Goal: Task Accomplishment & Management: Complete application form

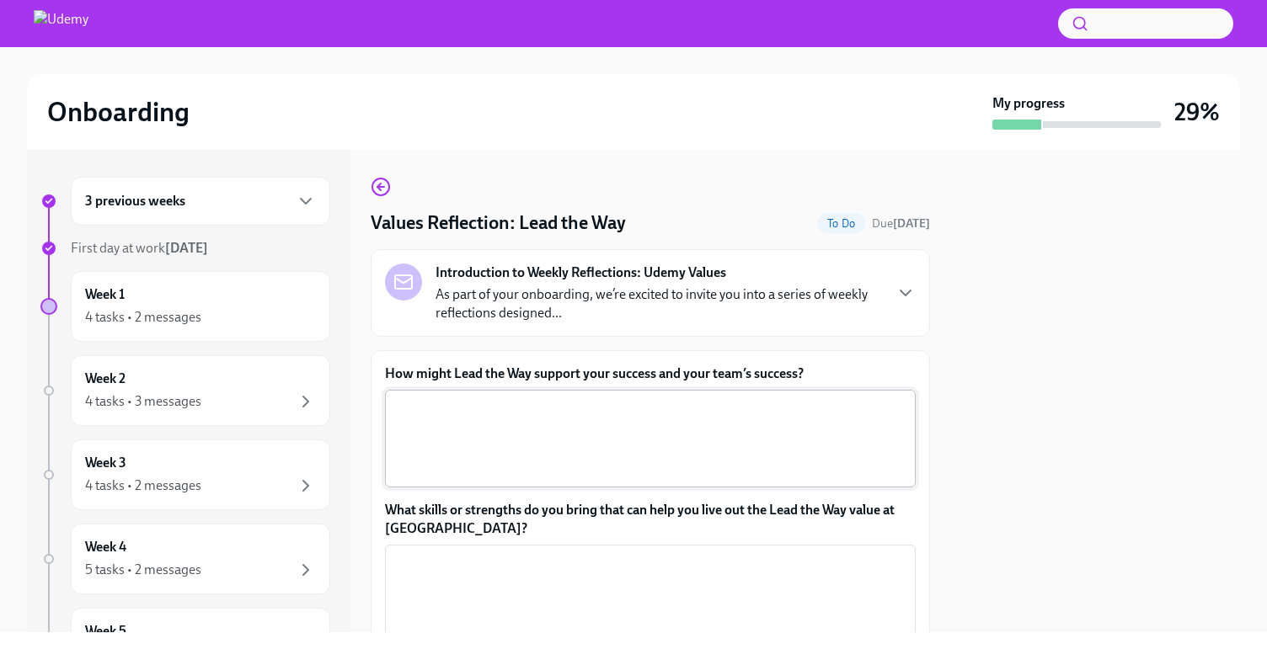
click at [613, 415] on textarea "How might Lead the Way support your success and your team’s success?" at bounding box center [650, 438] width 510 height 81
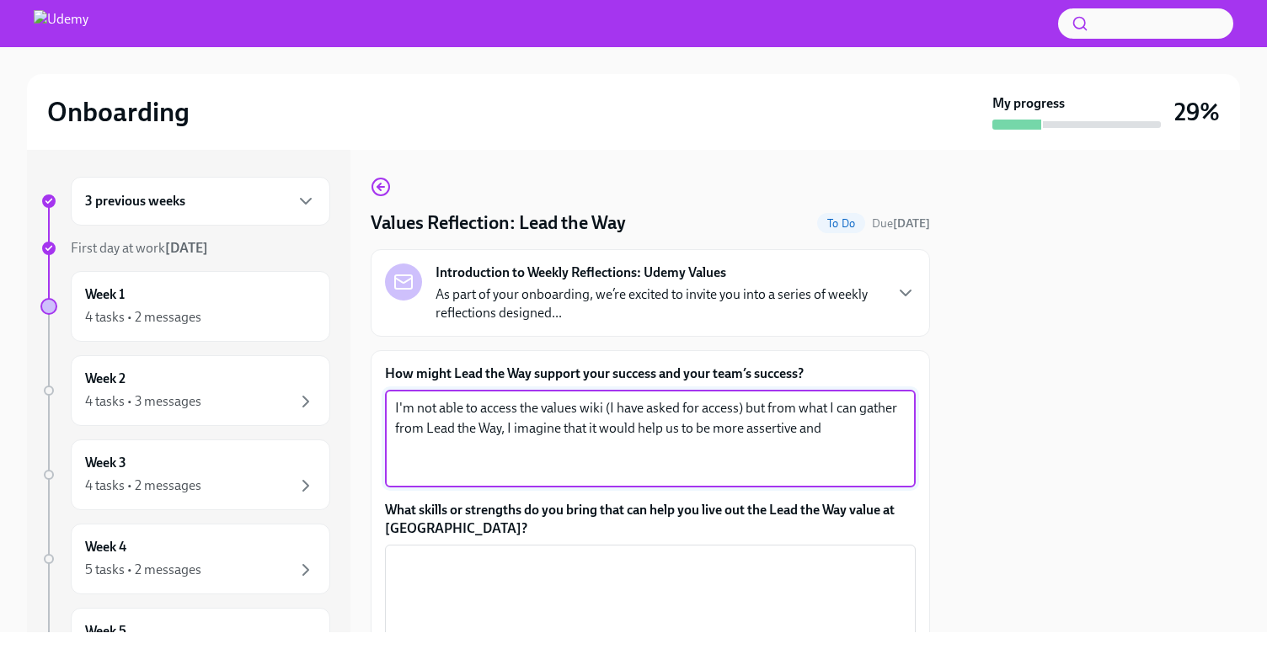
click at [708, 432] on textarea "I'm not able to access the values wiki (I have asked for access) but from what …" at bounding box center [650, 438] width 510 height 81
click at [890, 434] on textarea "I'm not able to access the values wiki (I have asked for access) but from what …" at bounding box center [650, 438] width 510 height 81
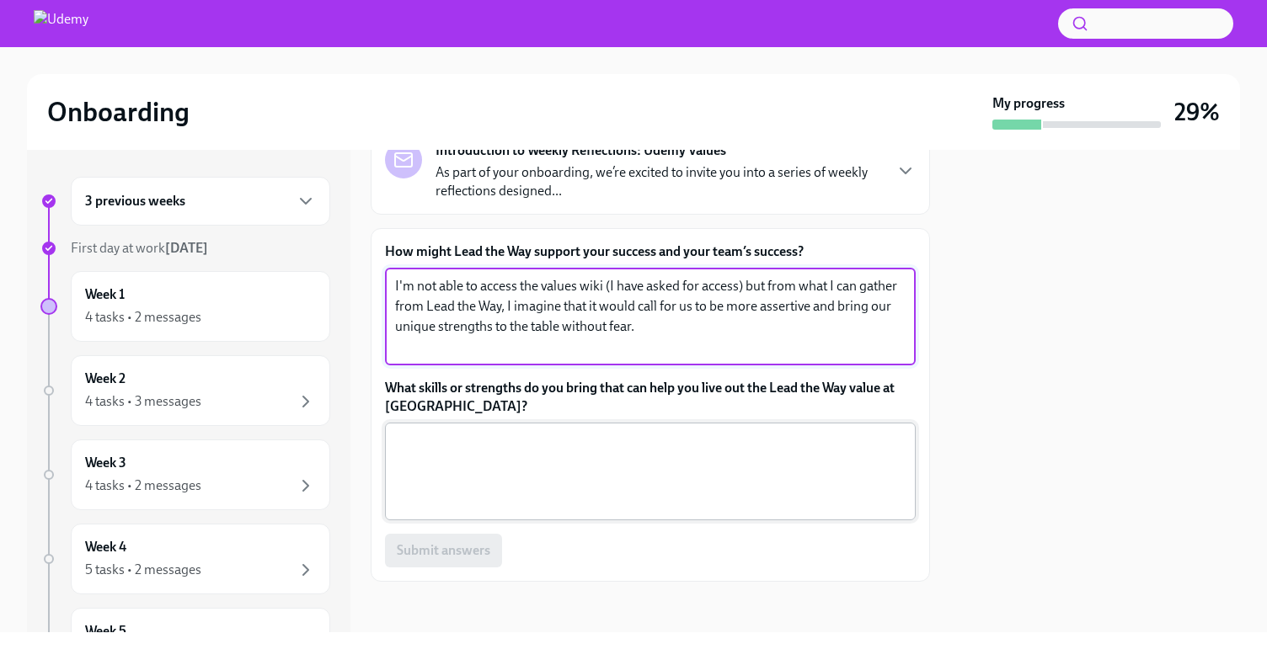
scroll to position [125, 0]
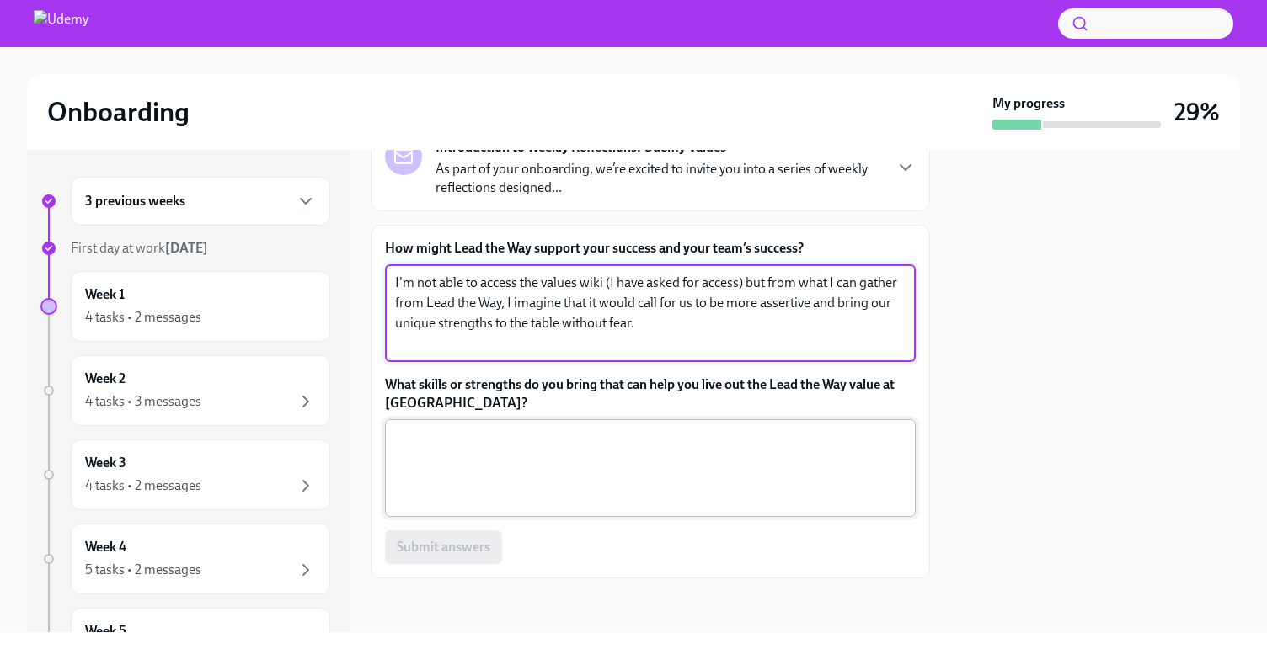
type textarea "I'm not able to access the values wiki (I have asked for access) but from what …"
click at [728, 443] on textarea "What skills or strengths do you bring that can help you live out the Lead the W…" at bounding box center [650, 468] width 510 height 81
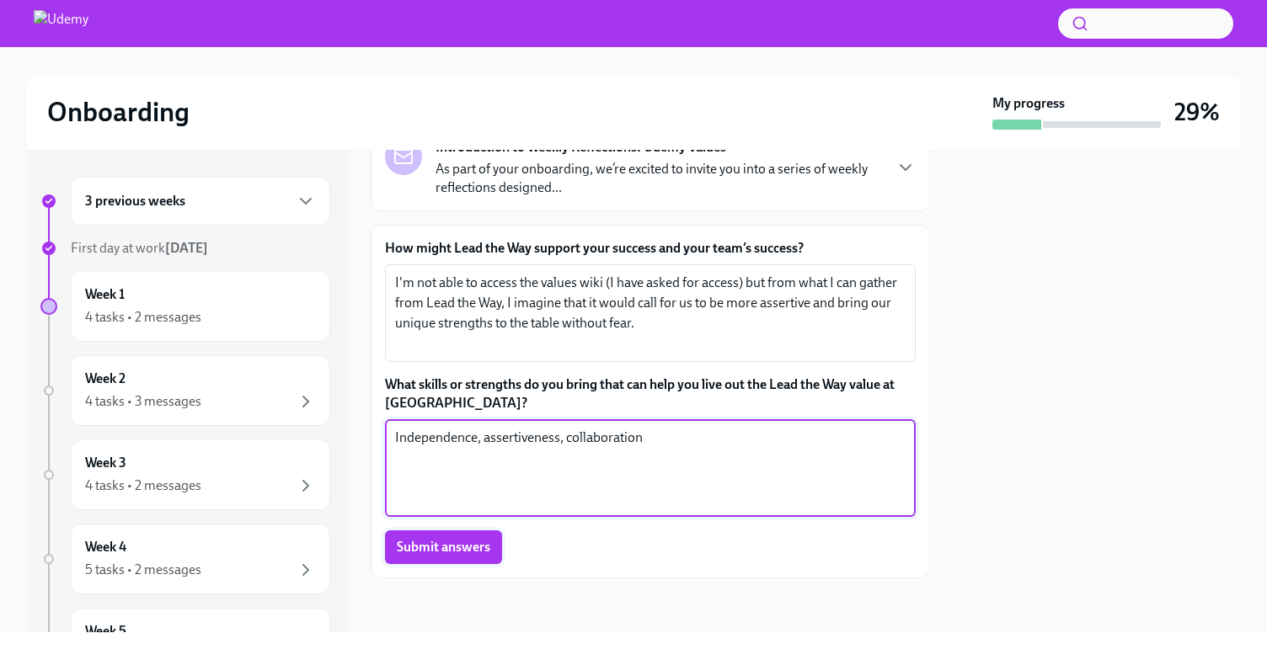
type textarea "Independence, assertiveness, collaboration"
click at [400, 545] on span "Submit answers" at bounding box center [443, 547] width 93 height 17
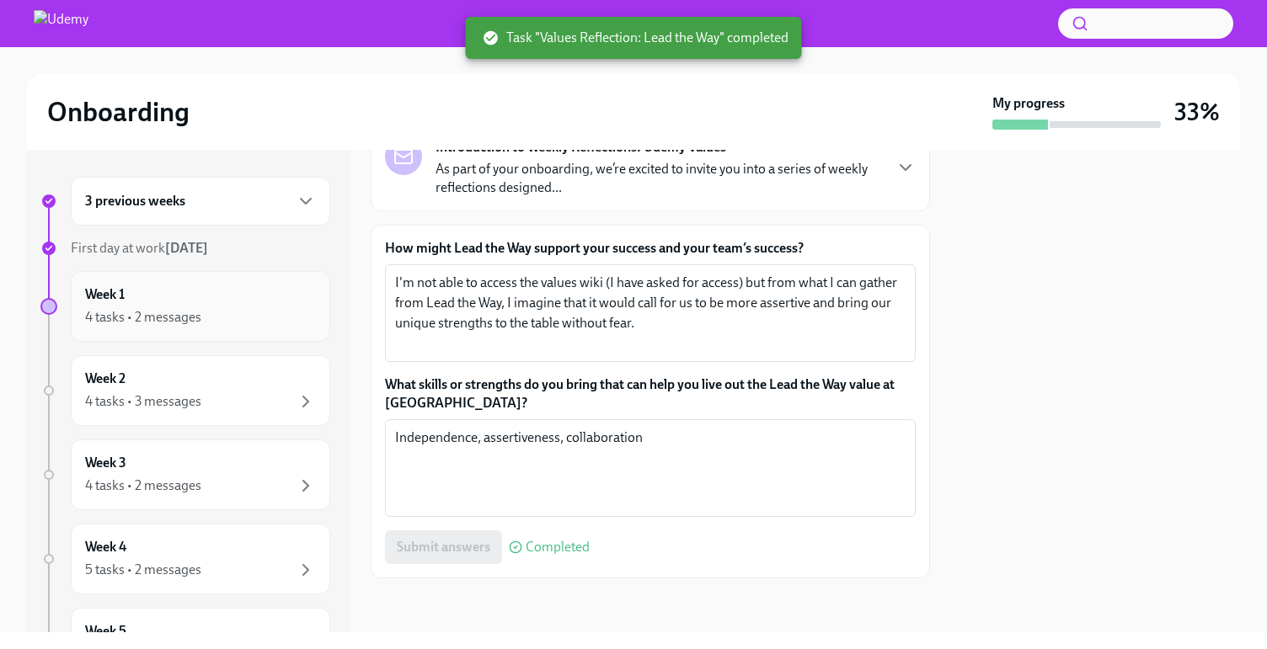
click at [146, 319] on div "4 tasks • 2 messages" at bounding box center [143, 317] width 116 height 19
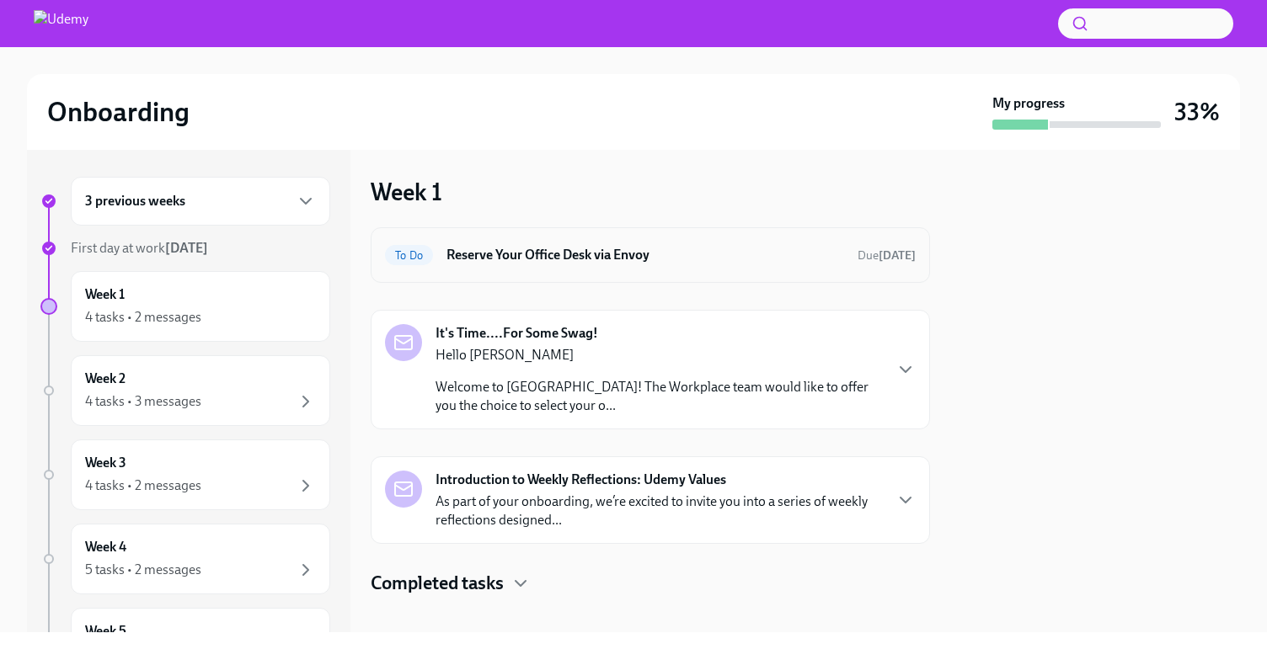
click at [713, 262] on h6 "Reserve Your Office Desk via Envoy" at bounding box center [645, 255] width 398 height 19
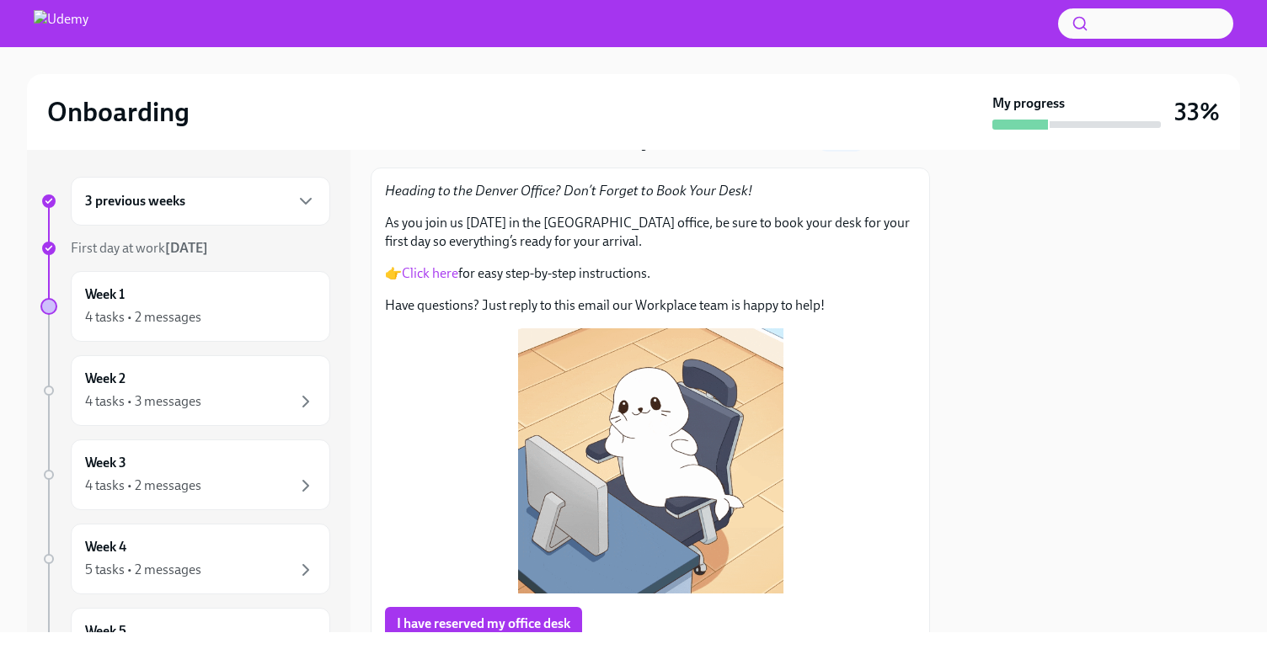
scroll to position [152, 0]
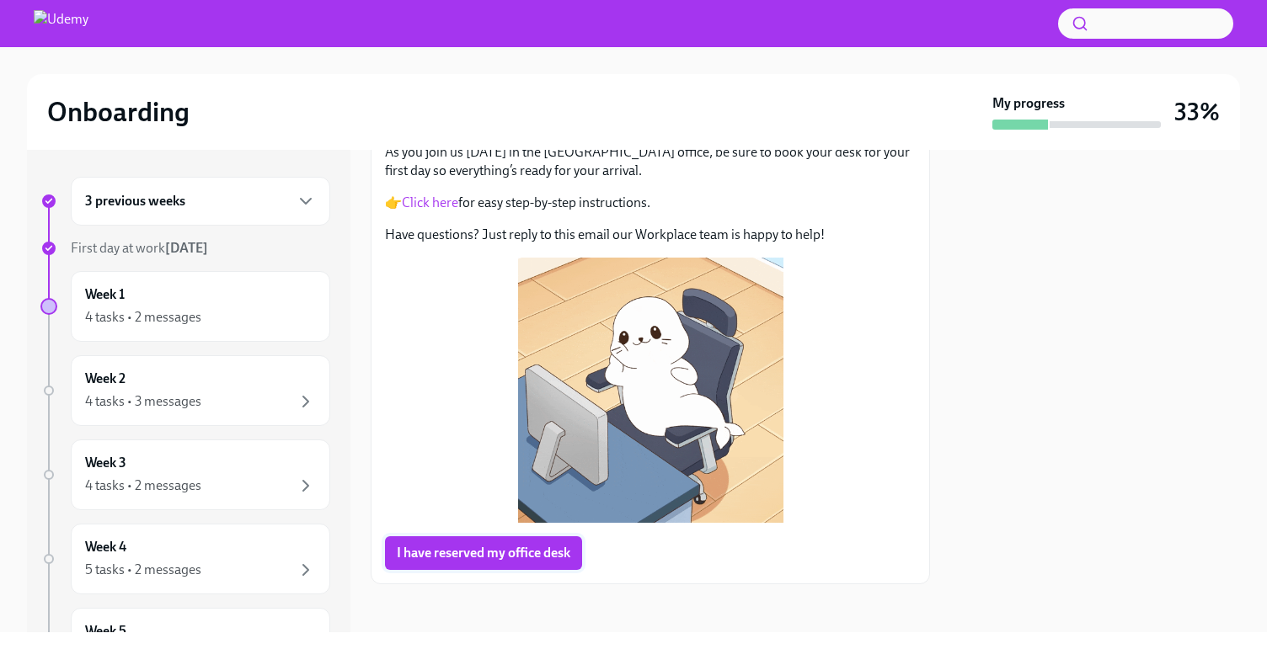
click at [498, 552] on span "I have reserved my office desk" at bounding box center [484, 553] width 174 height 17
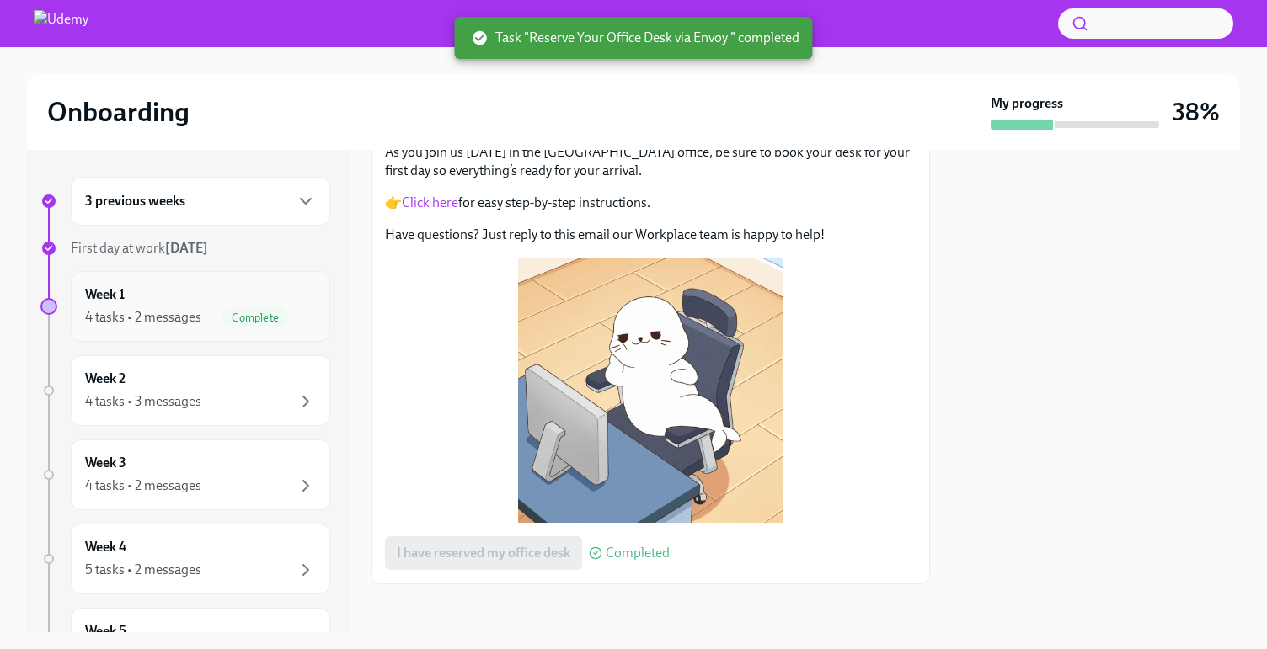
click at [174, 307] on div "4 tasks • 2 messages Complete" at bounding box center [200, 317] width 231 height 20
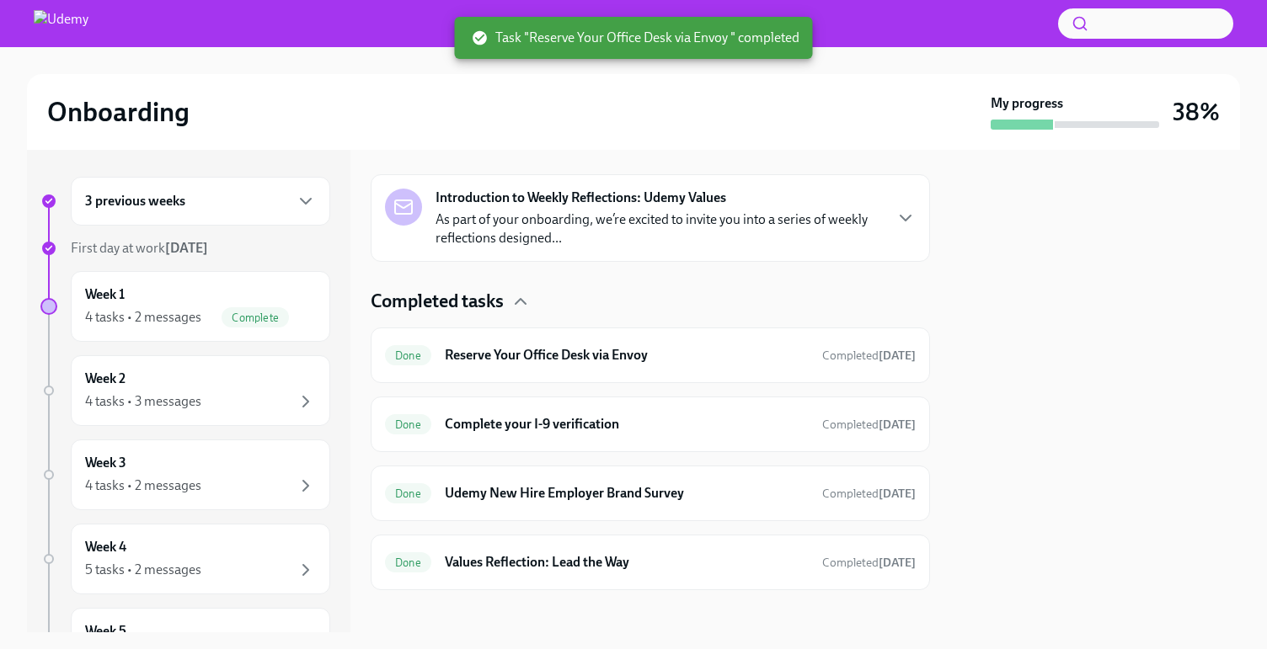
scroll to position [412, 0]
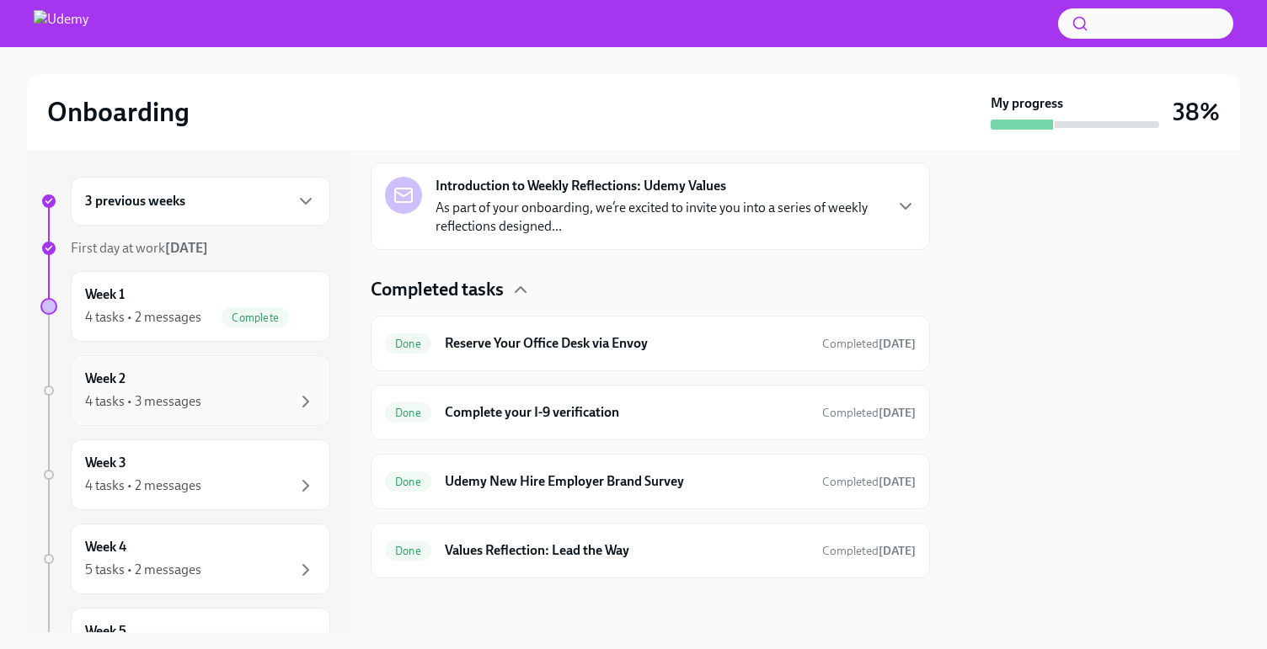
click at [162, 406] on div "4 tasks • 3 messages" at bounding box center [143, 401] width 116 height 19
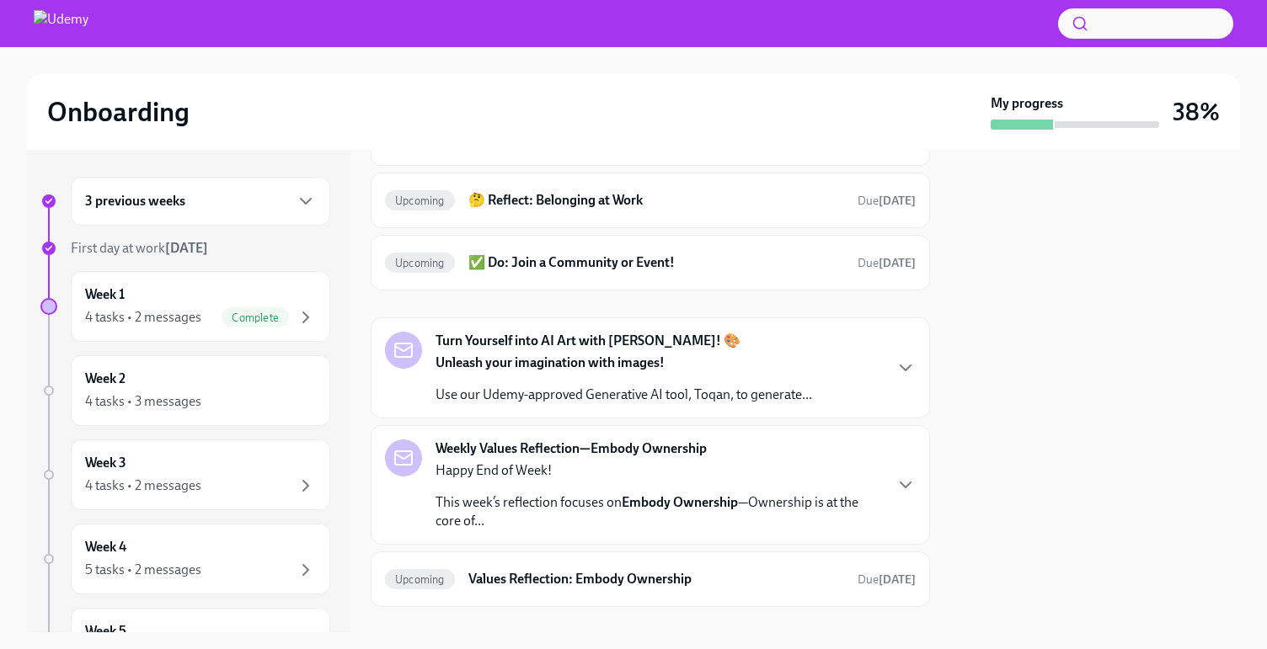
click at [714, 350] on div "Turn Yourself into AI Art with [PERSON_NAME]! 🎨 Unleash your imagination with i…" at bounding box center [623, 368] width 376 height 72
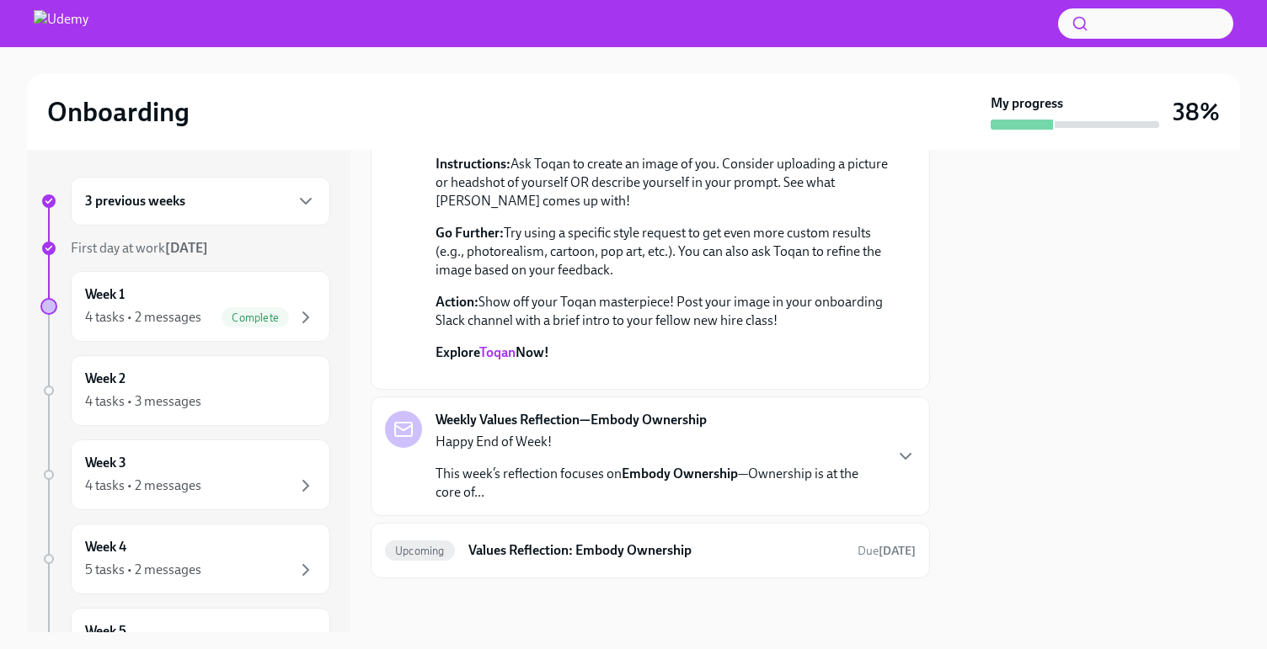
scroll to position [782, 0]
click at [724, 446] on p "Happy End of Week!" at bounding box center [658, 442] width 446 height 19
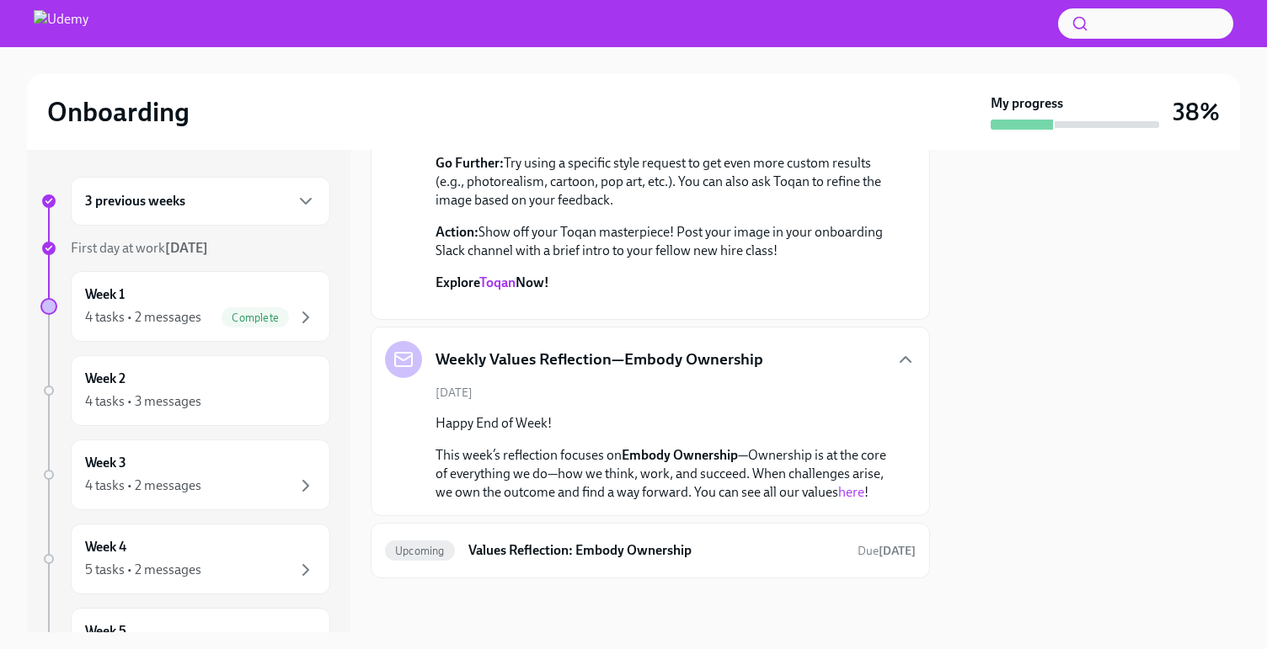
scroll to position [870, 0]
